Goal: Task Accomplishment & Management: Use online tool/utility

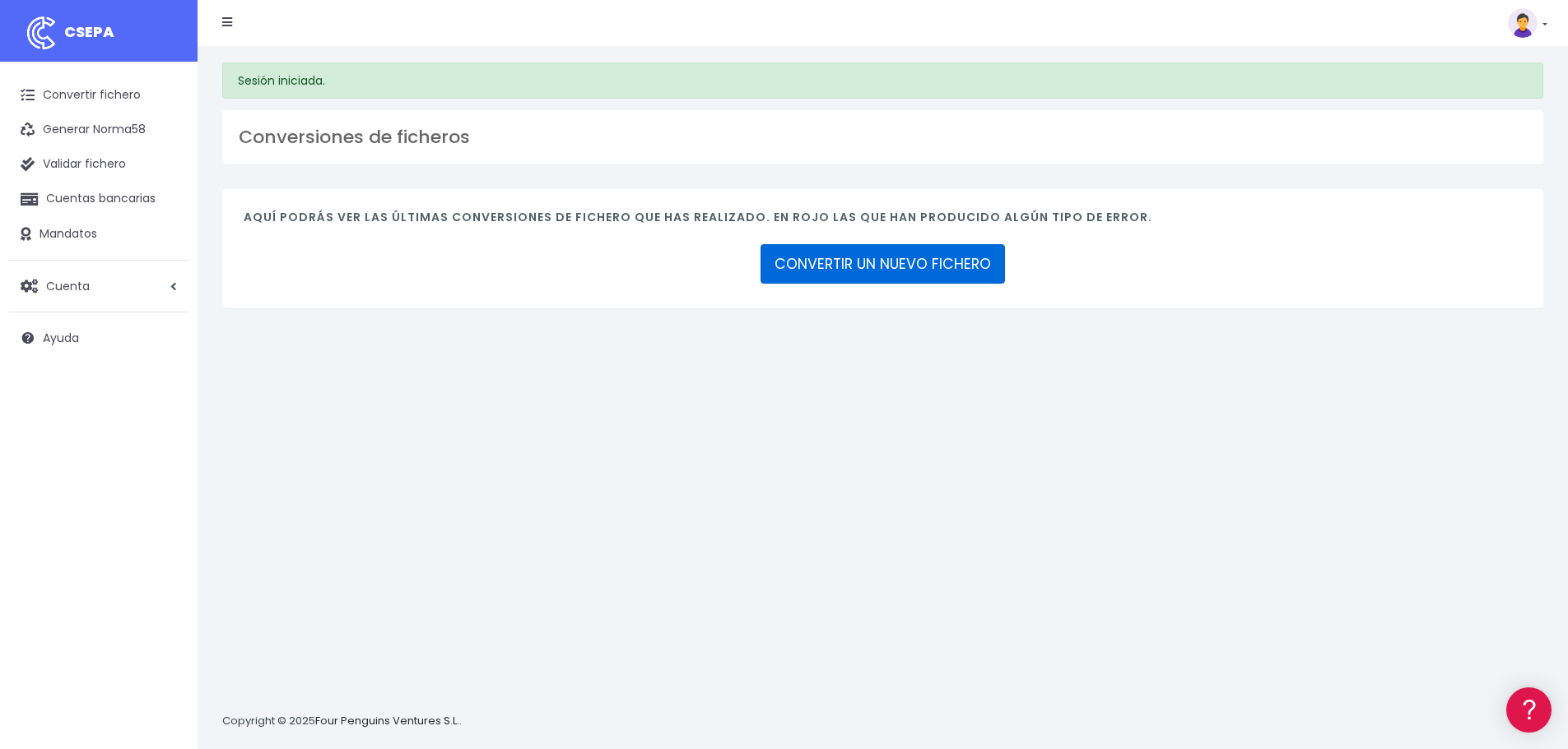
click at [820, 276] on link "CONVERTIR UN NUEVO FICHERO" at bounding box center [883, 264] width 244 height 40
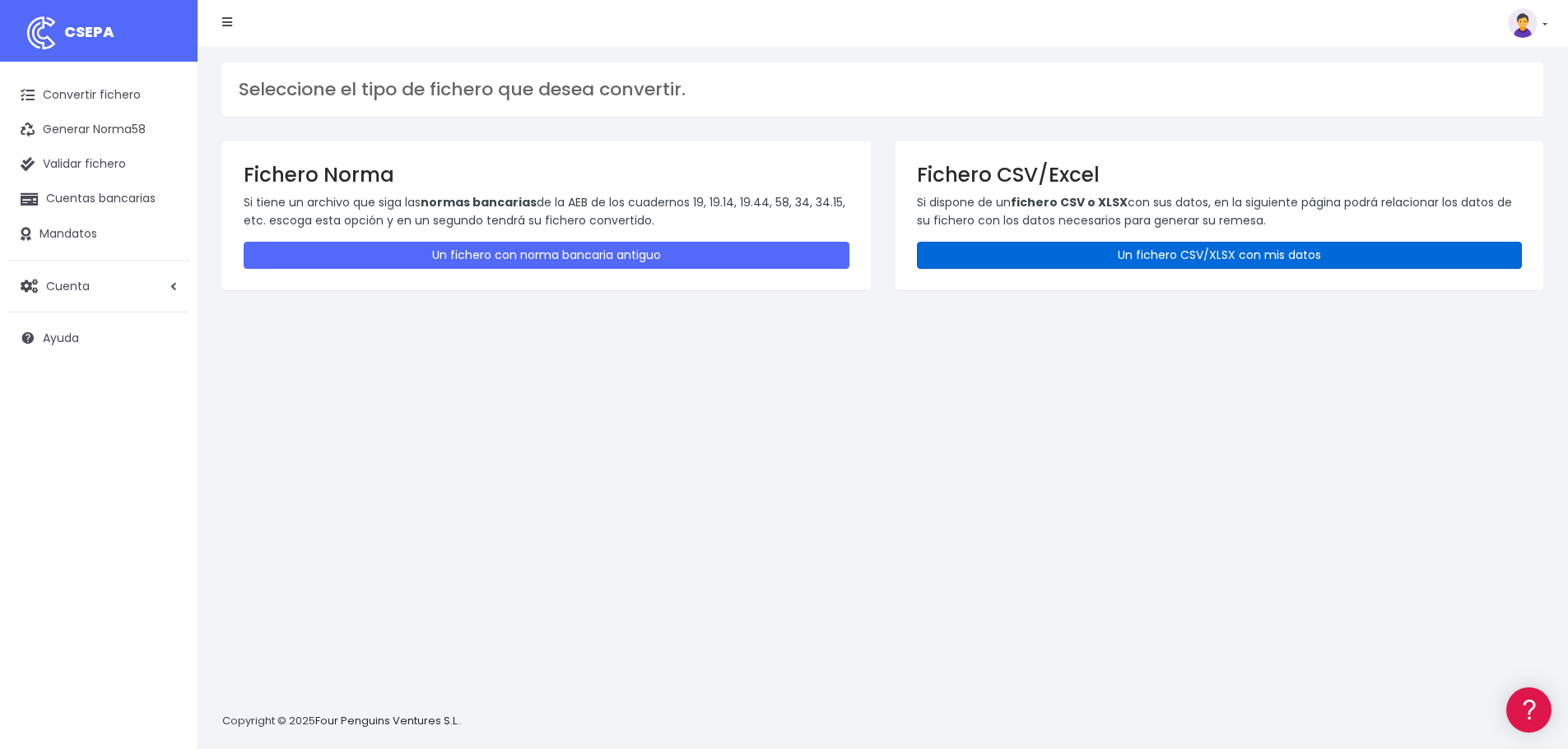
click at [1204, 247] on link "Un fichero CSV/XLSX con mis datos" at bounding box center [1219, 255] width 606 height 27
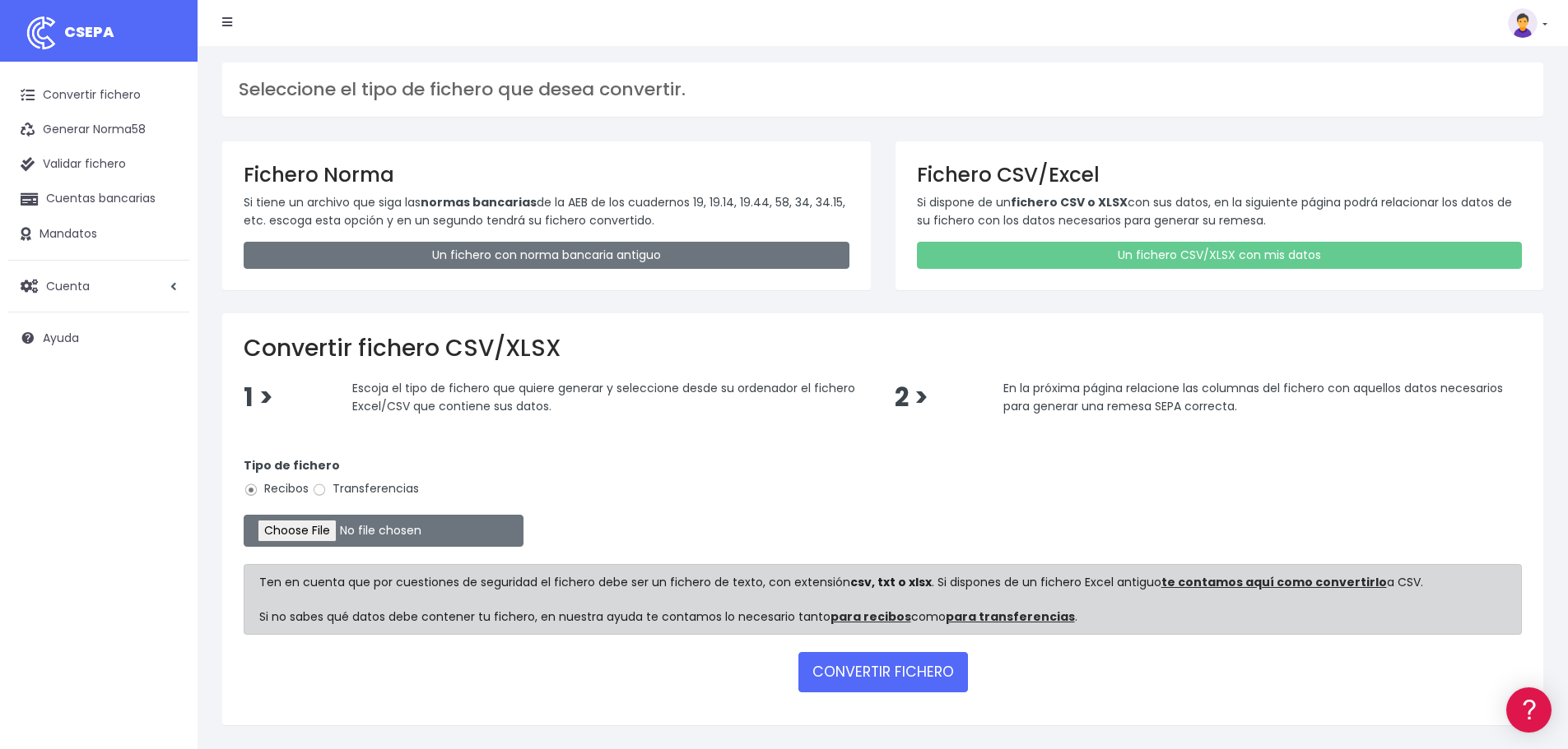
drag, startPoint x: 387, startPoint y: 473, endPoint x: 391, endPoint y: 482, distance: 9.8
click at [387, 474] on div "Tipo de fichero Recibos Transferencias" at bounding box center [883, 481] width 1278 height 46
click at [392, 485] on label "Transferencias" at bounding box center [365, 489] width 107 height 18
click at [327, 485] on input "Transferencias" at bounding box center [319, 490] width 15 height 15
radio input "true"
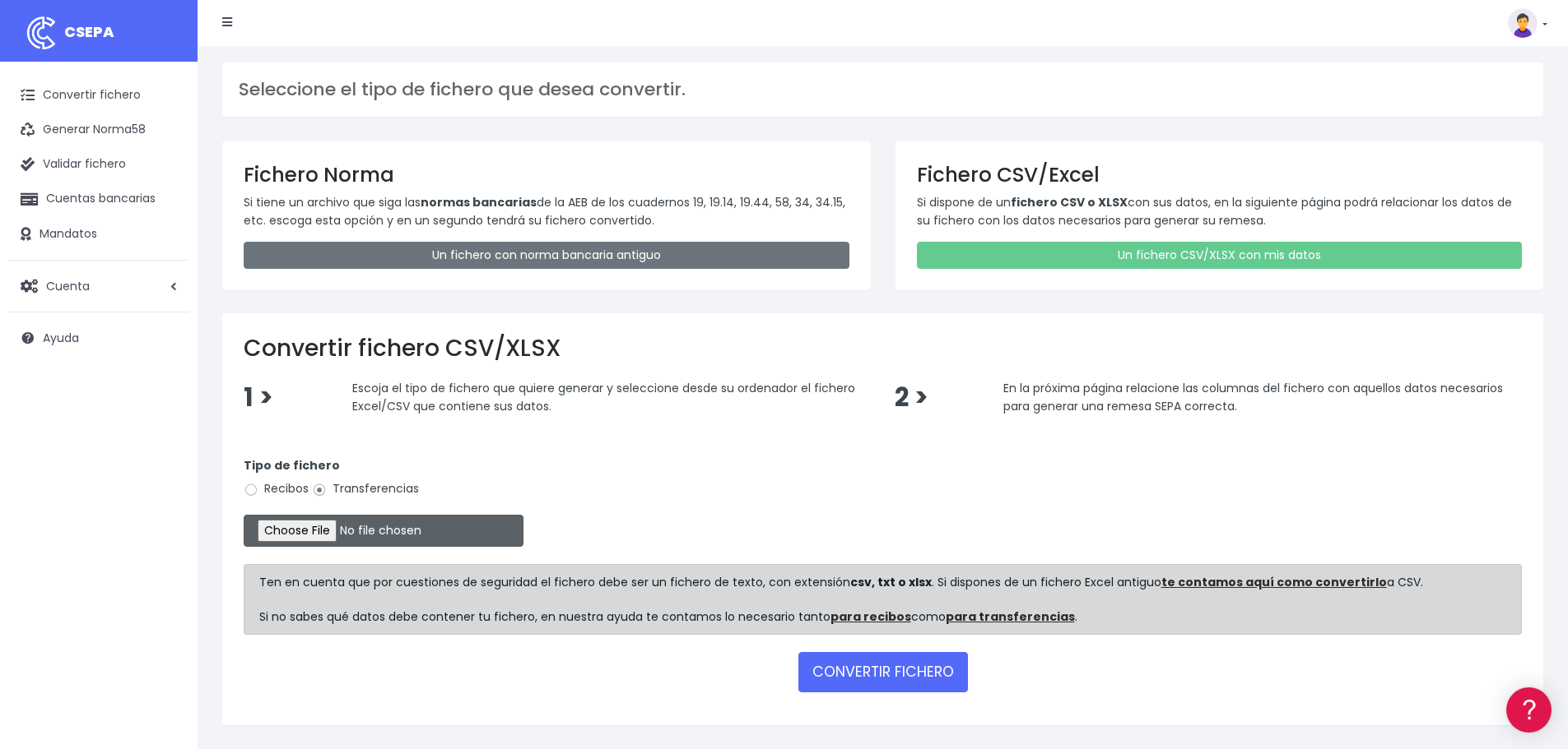
click at [337, 524] on input "file" at bounding box center [383, 531] width 279 height 32
type input "C:\fakepath\TRF NOMINAS septiembre 2025 SEPA.xlsx"
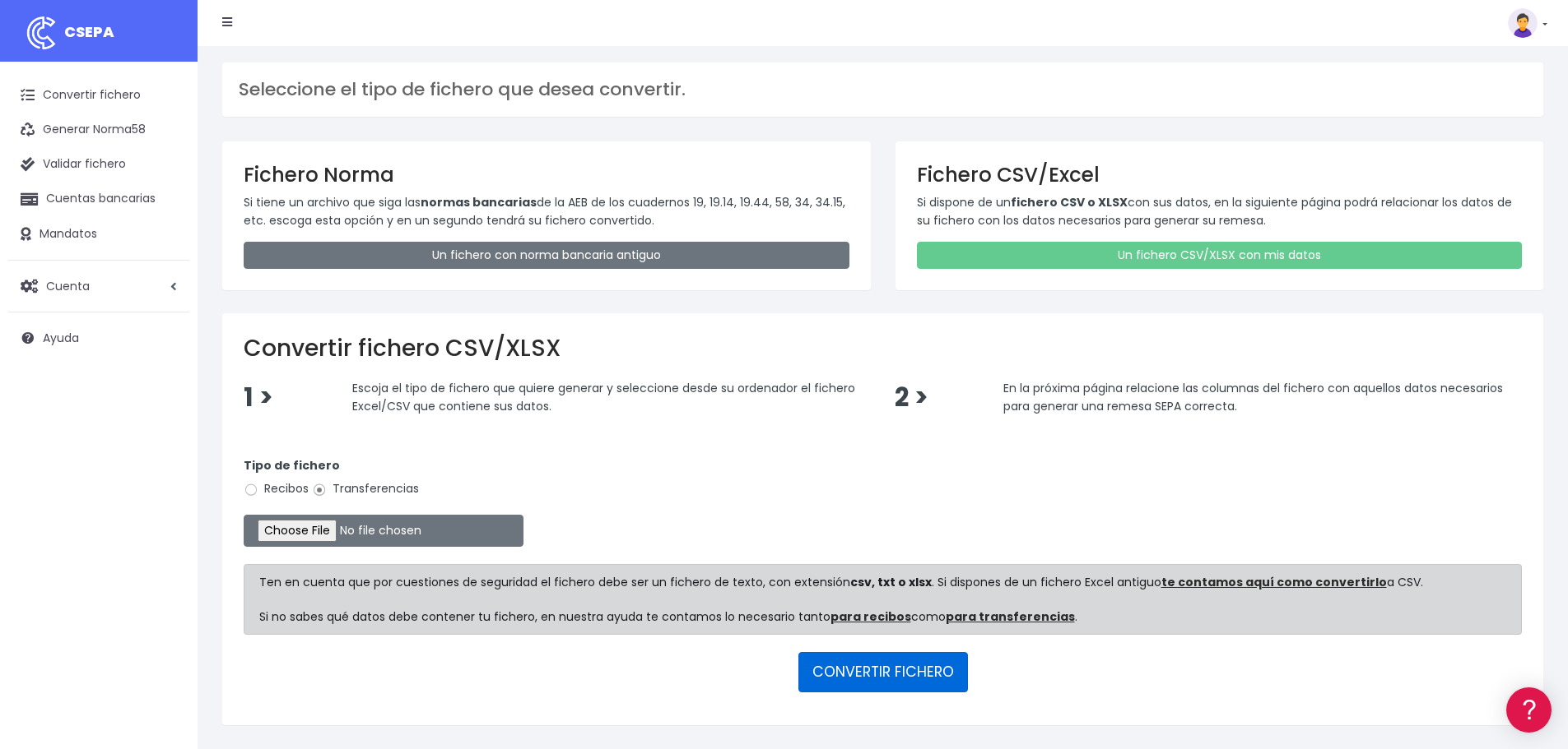
click at [904, 667] on button "CONVERTIR FICHERO" at bounding box center [883, 671] width 169 height 40
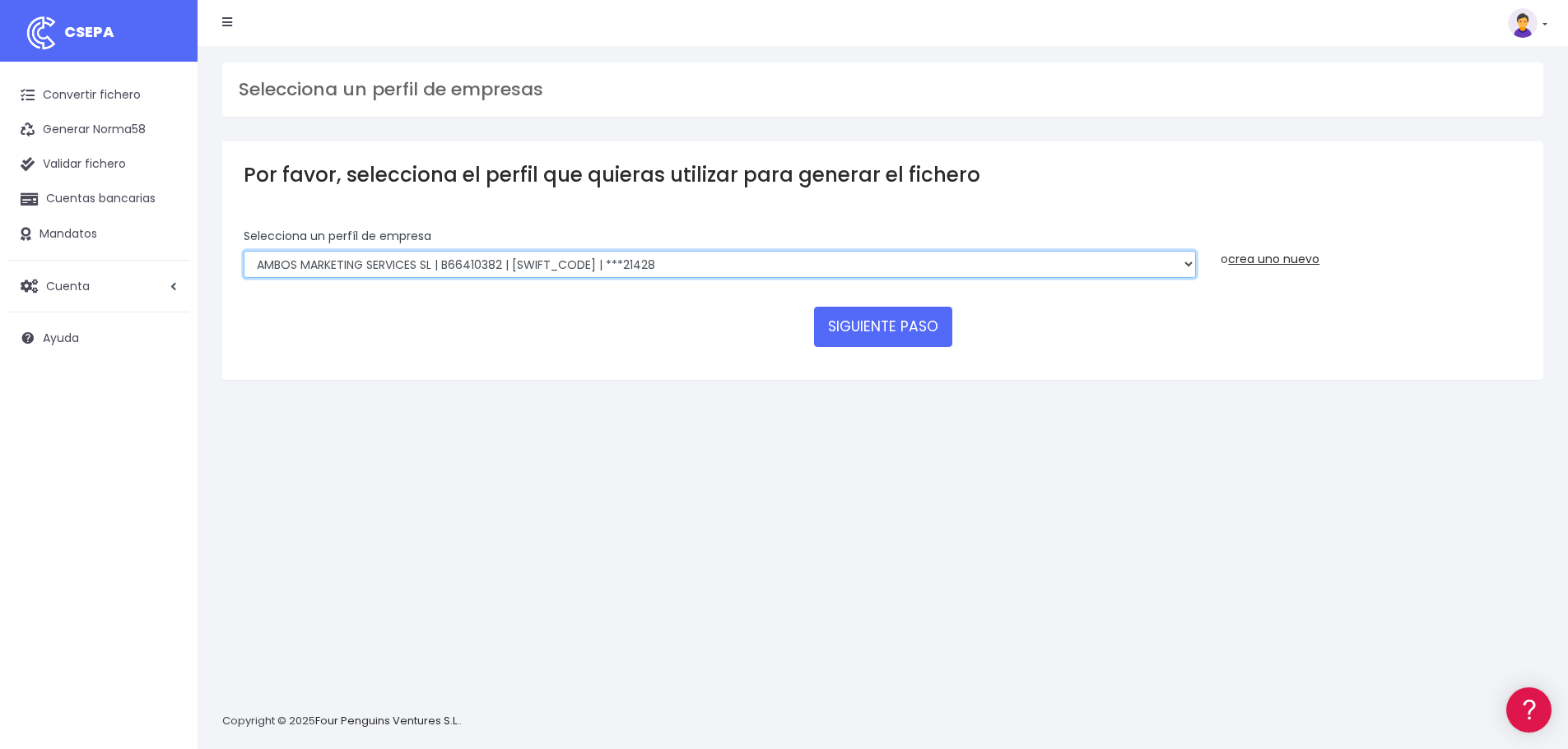
click at [748, 264] on select "AMBOS MARKETING SERVICES SL | B66410382 | BSABESBBXXX | ***21428 COMGRAFIC SA |…" at bounding box center [719, 264] width 952 height 28
select select "1500"
click at [243, 251] on select "AMBOS MARKETING SERVICES SL | B66410382 | BSABESBBXXX | ***21428 COMGRAFIC SA |…" at bounding box center [719, 264] width 952 height 28
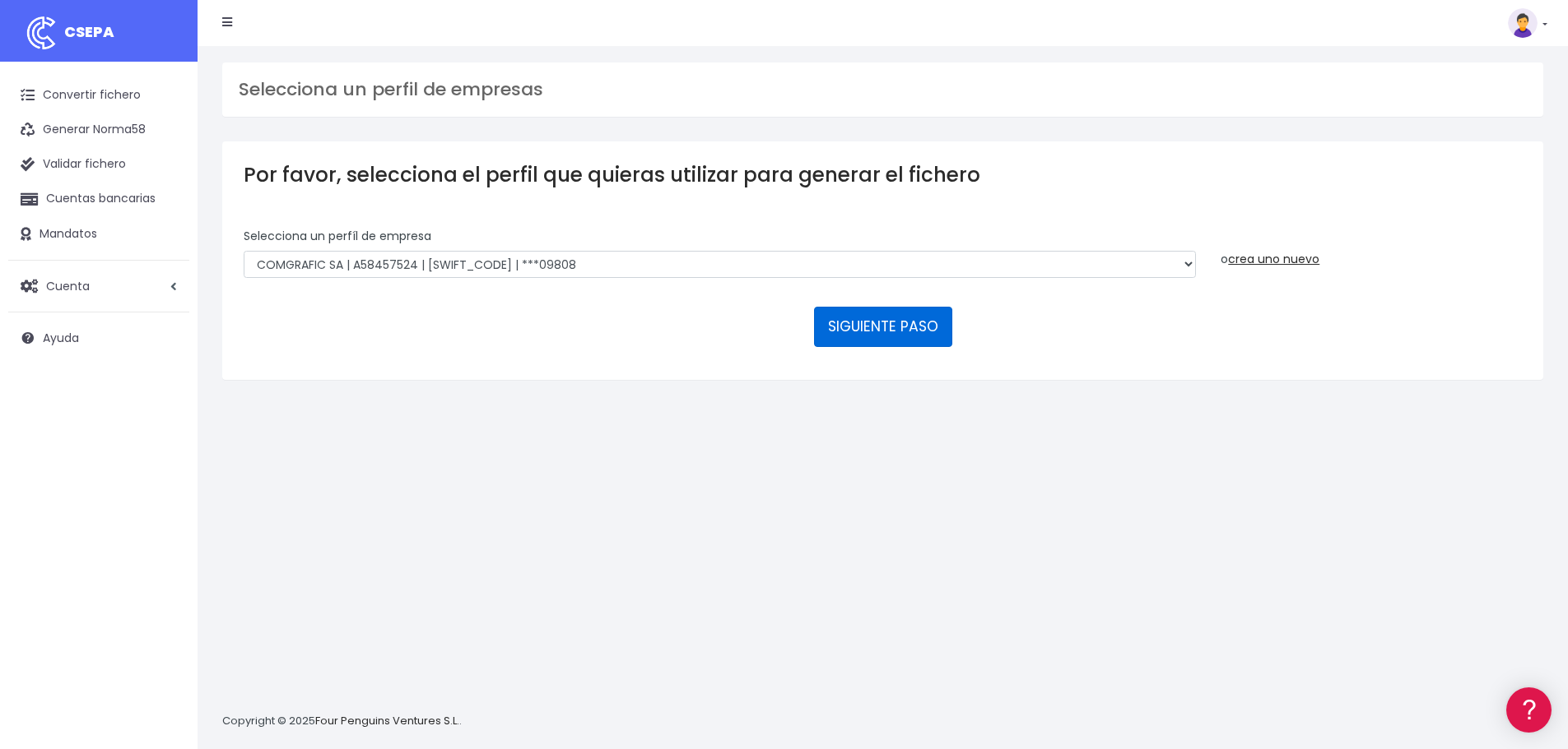
click at [860, 316] on button "SIGUIENTE PASO" at bounding box center [883, 326] width 138 height 40
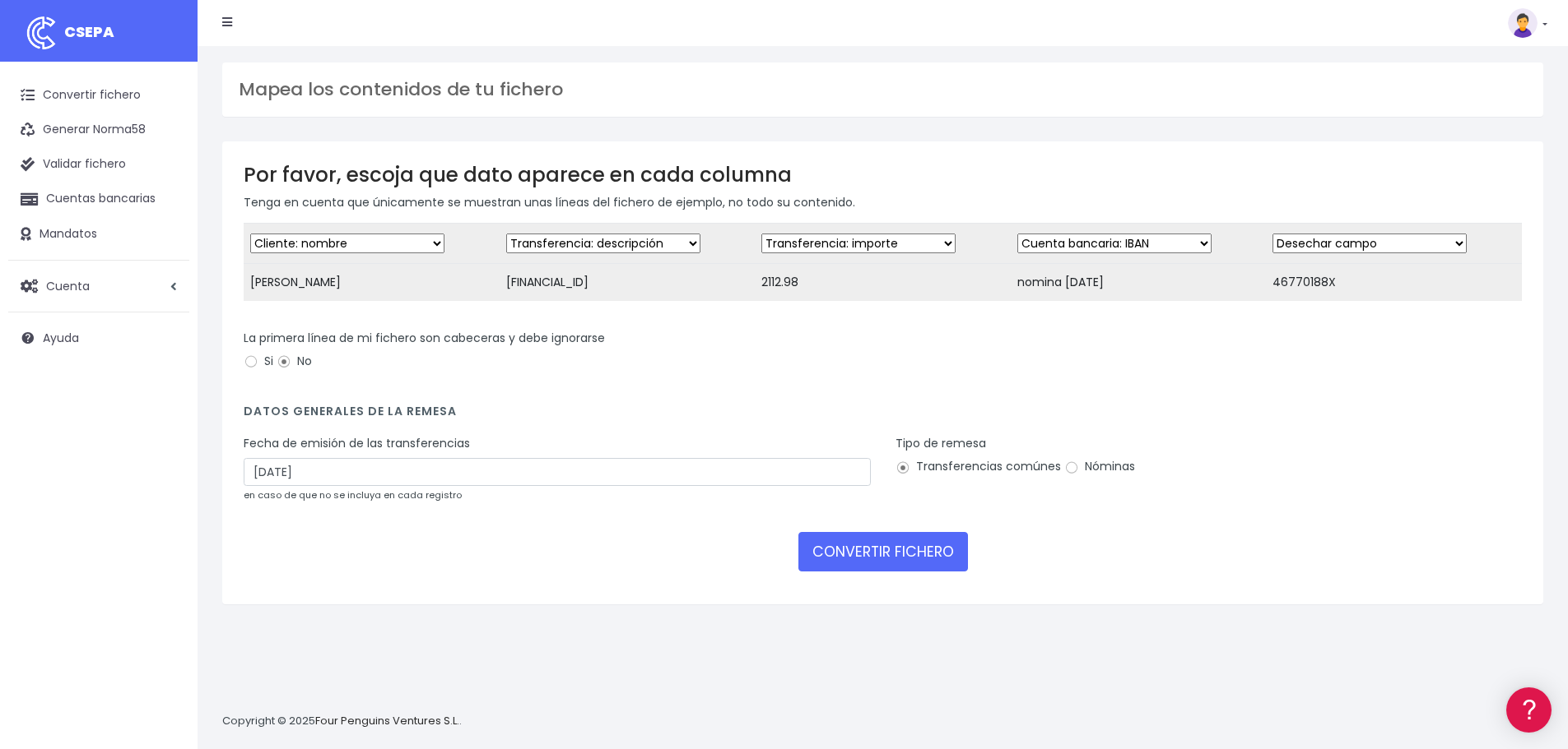
click at [757, 376] on div "La primera línea de mi fichero son cabeceras y debe ignorarse Si No" at bounding box center [883, 353] width 1278 height 46
click at [329, 486] on input "02/10/2025" at bounding box center [557, 473] width 627 height 28
click at [286, 576] on td "30" at bounding box center [284, 572] width 25 height 25
type input "30/09/2025"
click at [666, 410] on form "Desechar campo Cliente: nombre Cliente: DNI Cliente: Email Cliente: referencia …" at bounding box center [883, 403] width 1278 height 361
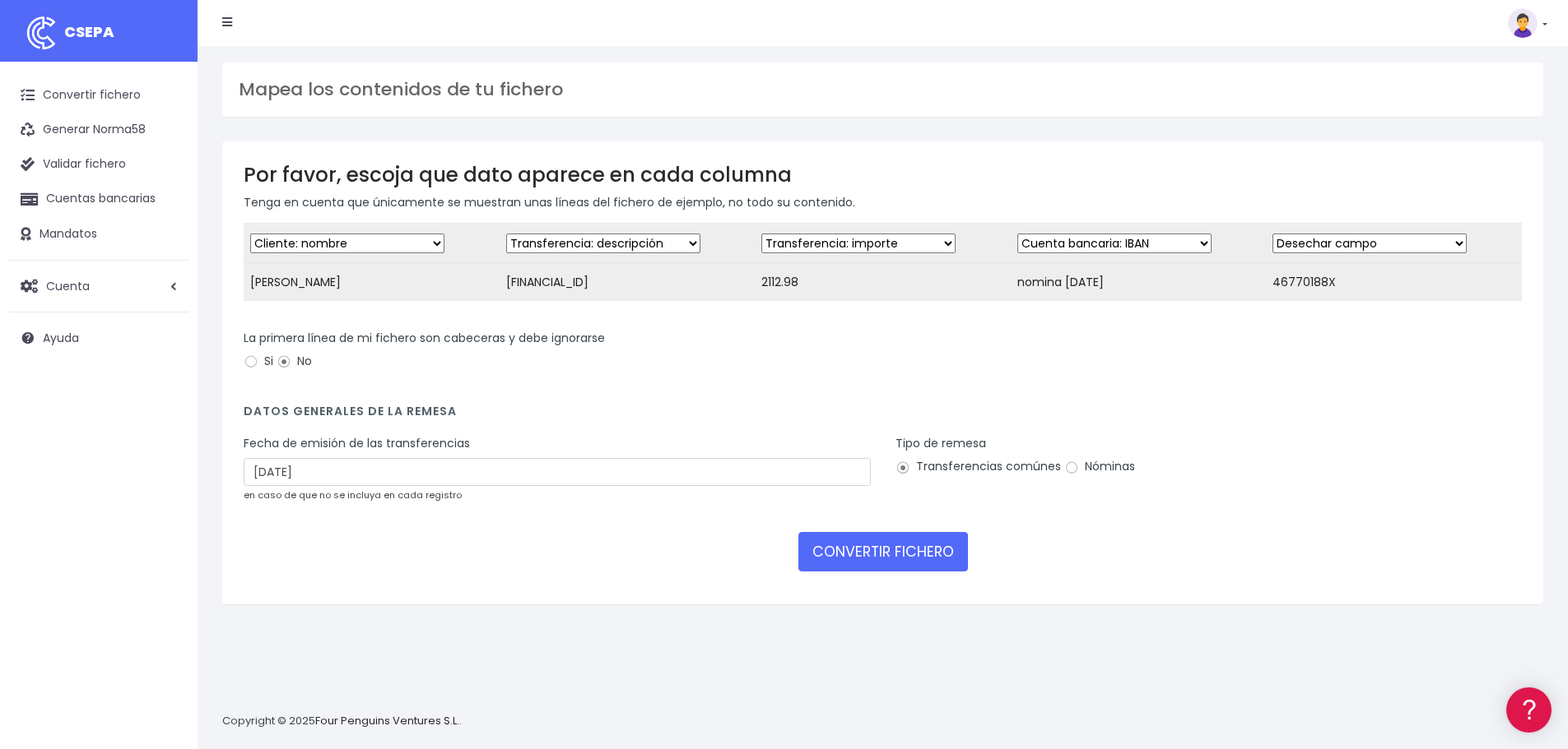
click at [545, 246] on select "Desechar campo Cliente: nombre Cliente: DNI Cliente: Email Cliente: referencia …" at bounding box center [603, 243] width 194 height 19
select select "iban"
click at [506, 234] on select "Desechar campo Cliente: nombre Cliente: DNI Cliente: Email Cliente: referencia …" at bounding box center [603, 243] width 194 height 19
click at [1091, 243] on select "Desechar campo Cliente: nombre Cliente: DNI Cliente: Email Cliente: referencia …" at bounding box center [1115, 243] width 194 height 19
select select "description"
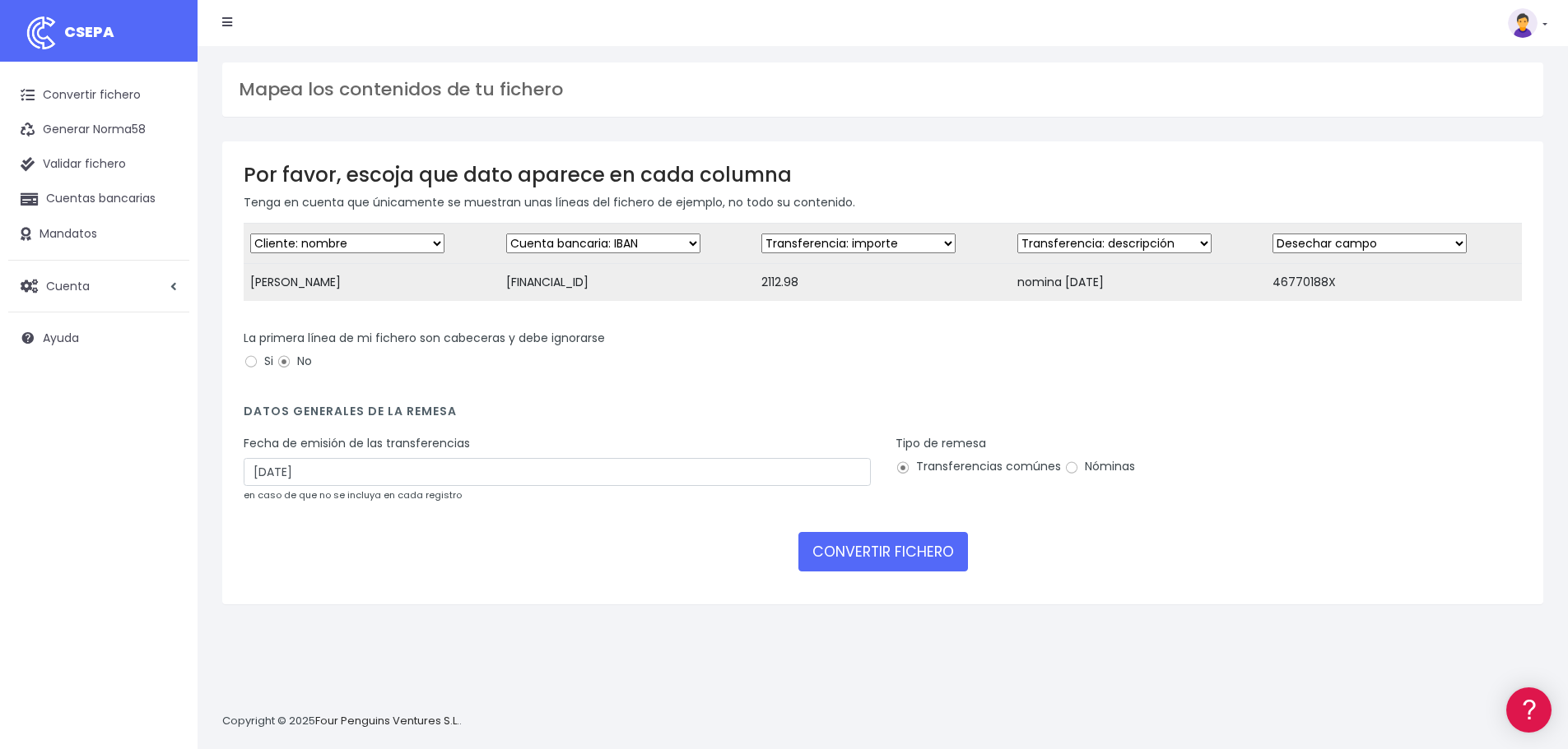
click at [1018, 234] on select "Desechar campo Cliente: nombre Cliente: DNI Cliente: Email Cliente: referencia …" at bounding box center [1115, 243] width 194 height 19
click at [1264, 465] on div "Tipo de remesa Transferencias comúnes Nóminas" at bounding box center [1209, 459] width 627 height 46
click at [1385, 239] on select "Desechar campo Cliente: nombre Cliente: DNI Cliente: Email Cliente: referencia …" at bounding box center [1369, 243] width 194 height 19
select select "taxid"
click at [1272, 234] on select "Desechar campo Cliente: nombre Cliente: DNI Cliente: Email Cliente: referencia …" at bounding box center [1369, 243] width 194 height 19
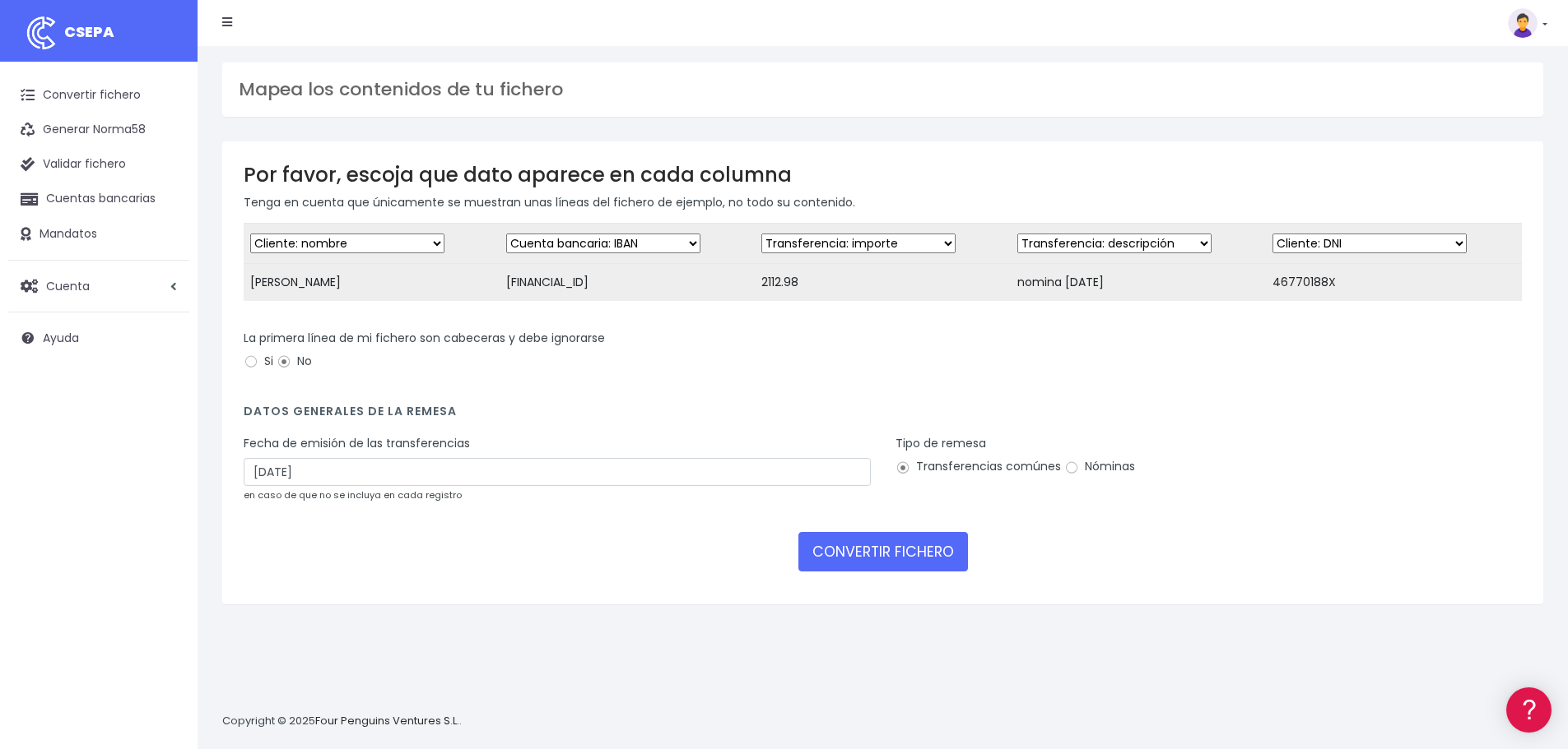
click at [1357, 387] on div "La primera línea de mi fichero son cabeceras y debe ignorarse Si No" at bounding box center [883, 359] width 1303 height 57
click at [912, 546] on button "CONVERTIR FICHERO" at bounding box center [883, 552] width 169 height 40
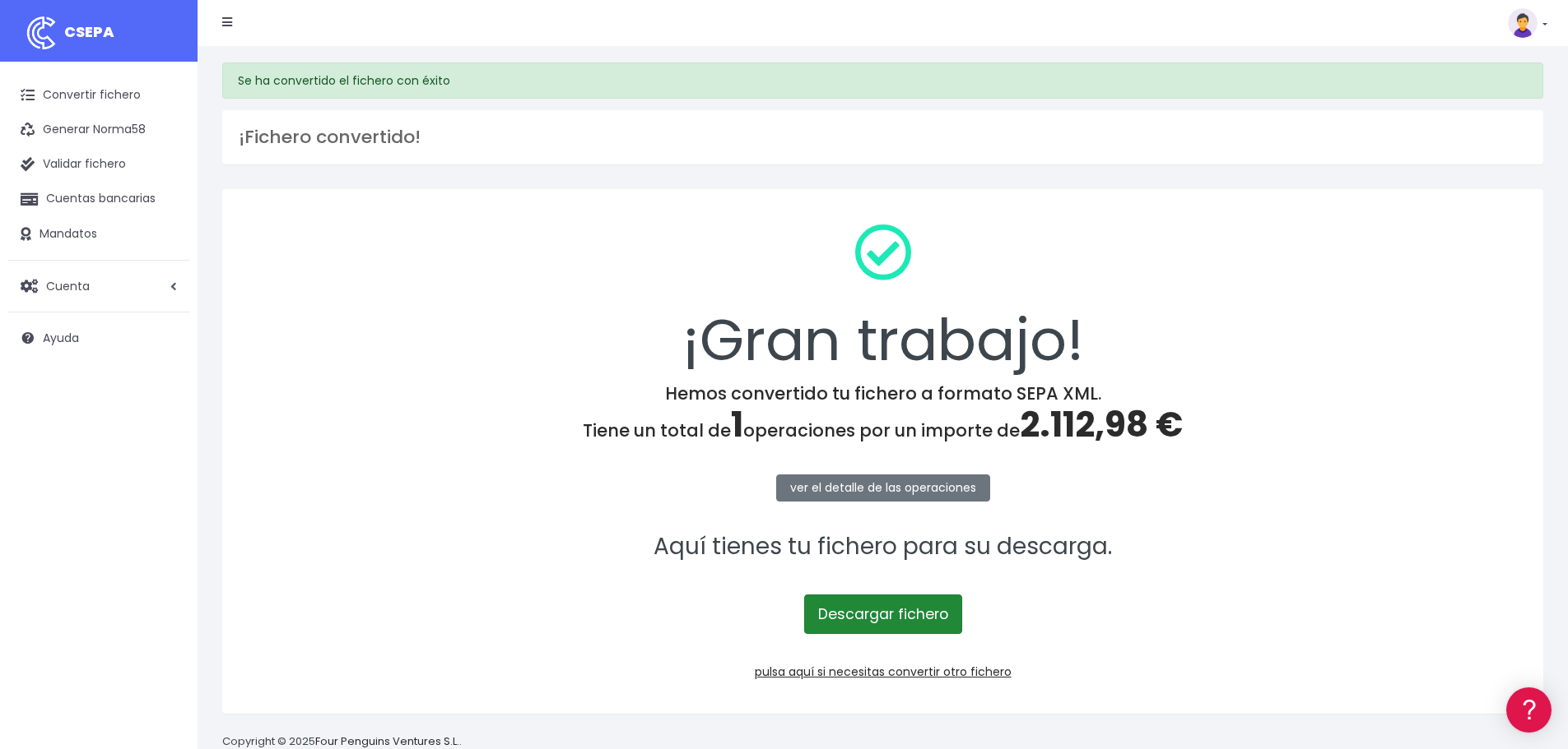
click at [946, 603] on link "Descargar fichero" at bounding box center [883, 614] width 158 height 40
drag, startPoint x: 421, startPoint y: 399, endPoint x: 327, endPoint y: 241, distance: 183.8
click at [414, 379] on div "¡Gran trabajo! Hemos convertido tu fichero a formato SEPA XML. Tiene un total d…" at bounding box center [883, 452] width 1321 height 525
